Goal: Information Seeking & Learning: Learn about a topic

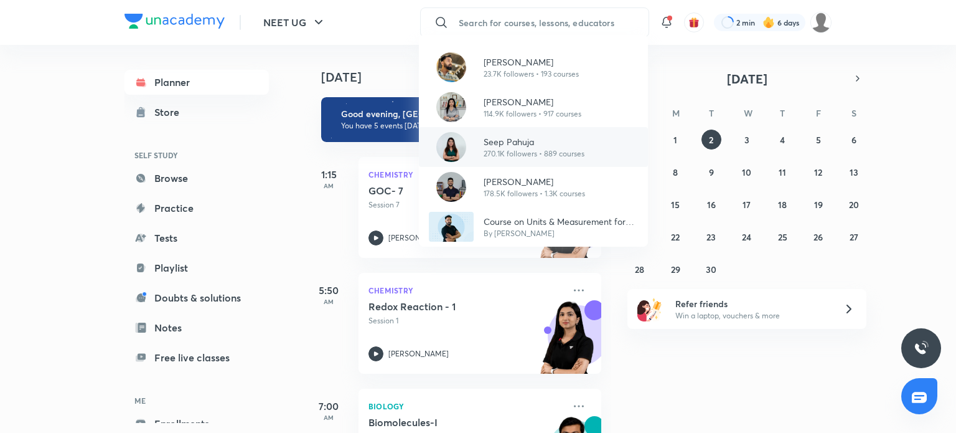
click at [519, 142] on p "Seep Pahuja" at bounding box center [534, 141] width 101 height 13
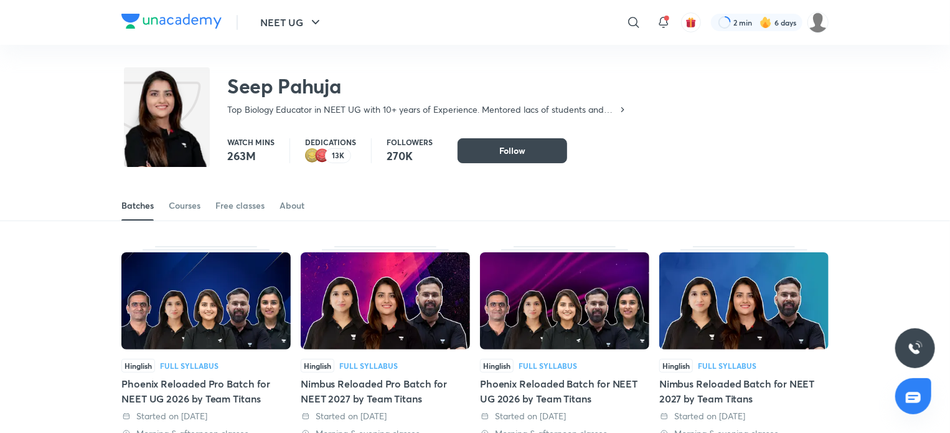
click at [161, 189] on div "Batches Courses Free classes About" at bounding box center [475, 192] width 950 height 58
click at [169, 202] on div "Courses" at bounding box center [185, 205] width 32 height 12
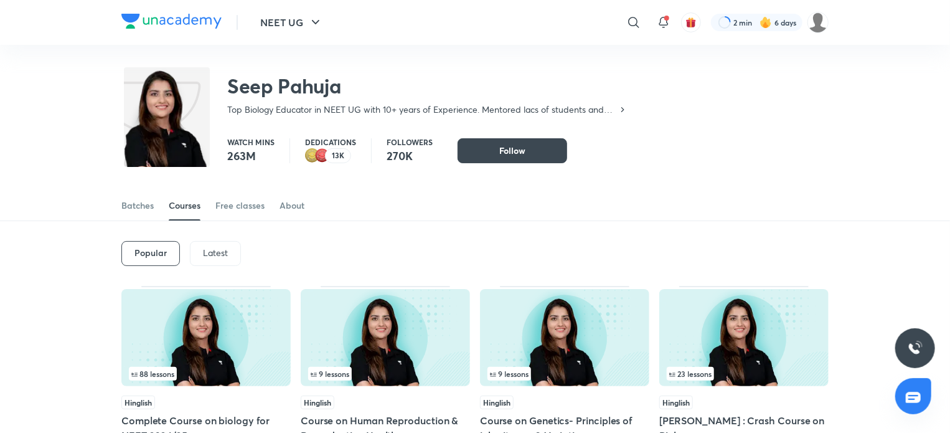
click at [214, 248] on p "Latest" at bounding box center [215, 253] width 25 height 10
click at [219, 354] on img at bounding box center [205, 337] width 169 height 97
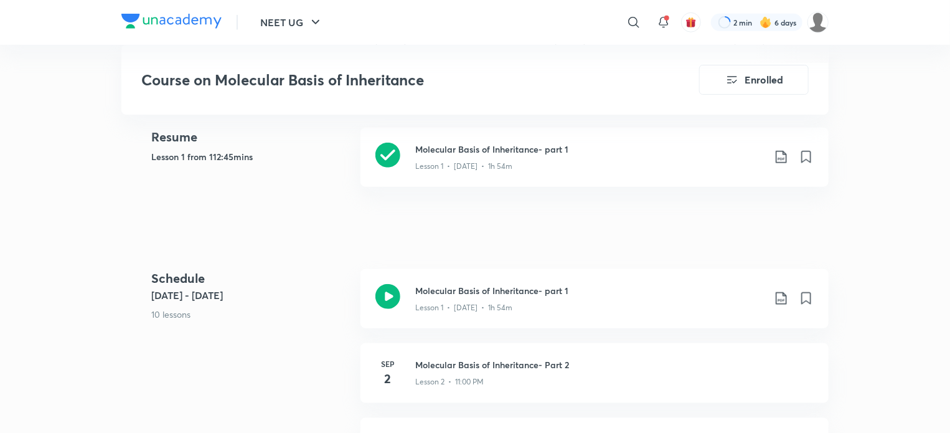
scroll to position [648, 0]
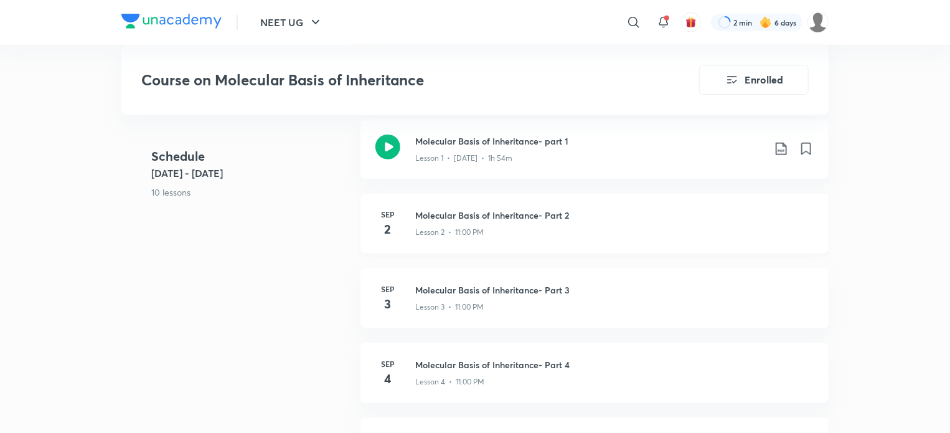
click at [382, 222] on h4 "2" at bounding box center [387, 229] width 25 height 19
